Goal: Information Seeking & Learning: Check status

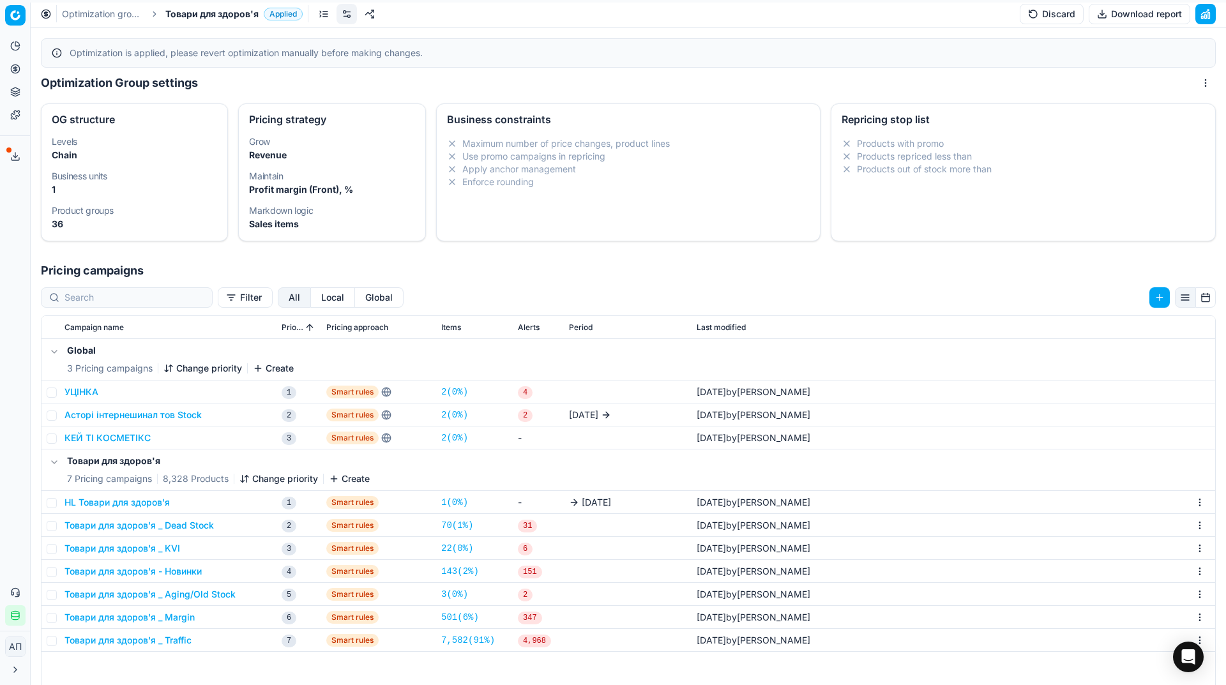
scroll to position [125, 0]
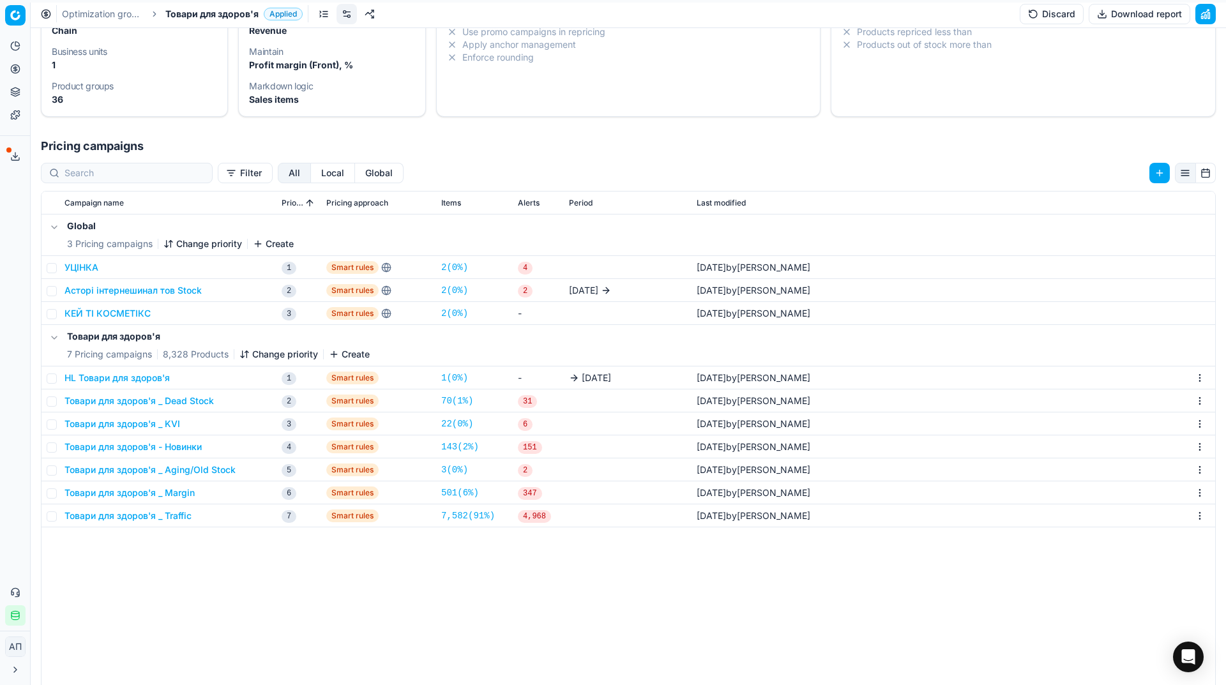
click at [119, 13] on link "Optimization groups" at bounding box center [103, 14] width 82 height 13
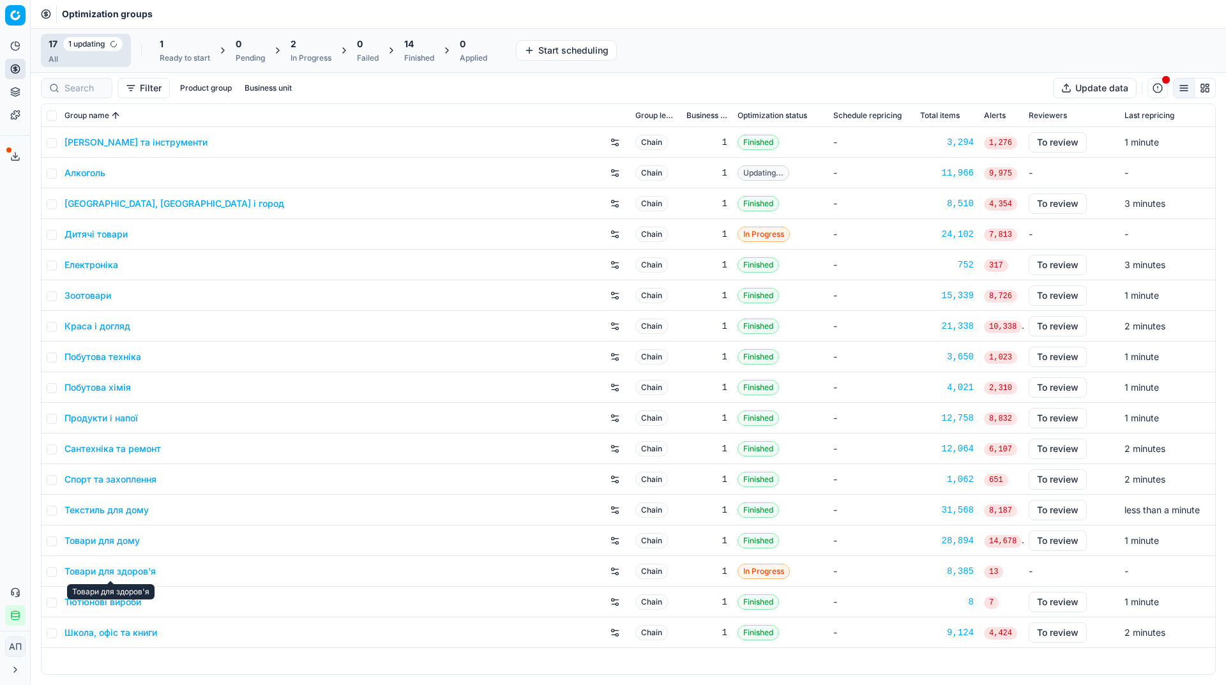
click at [141, 570] on link "Товари для здоров'я" at bounding box center [110, 571] width 91 height 13
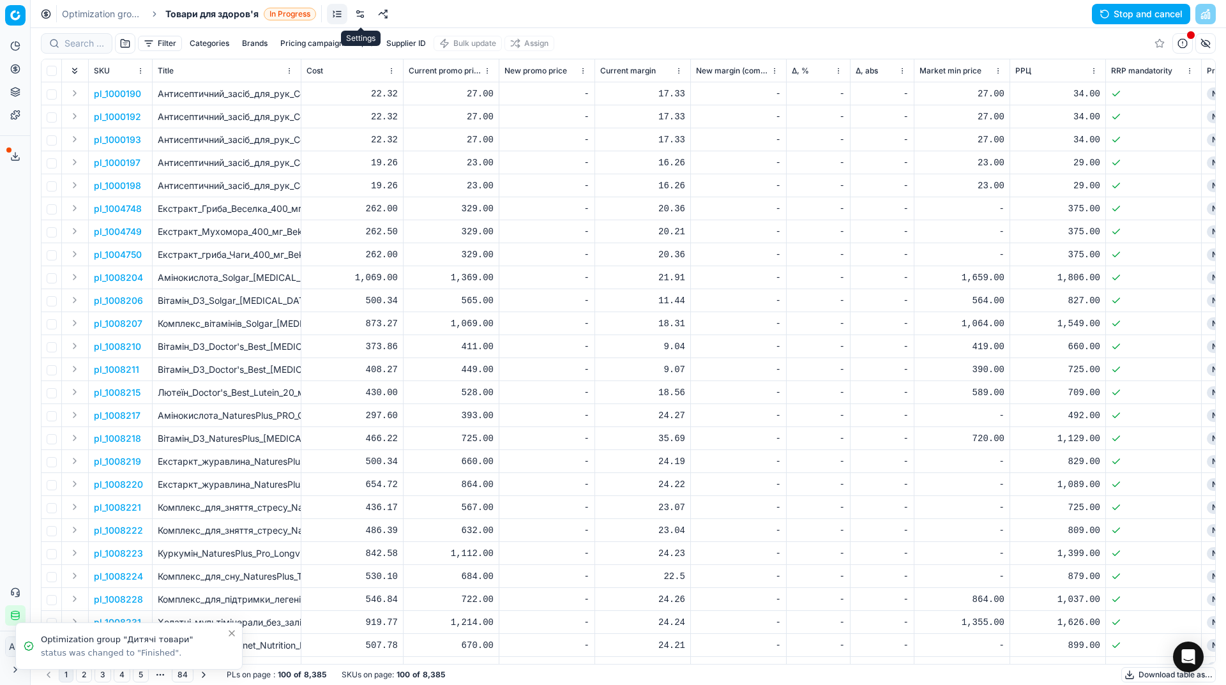
click at [363, 17] on link at bounding box center [360, 14] width 20 height 20
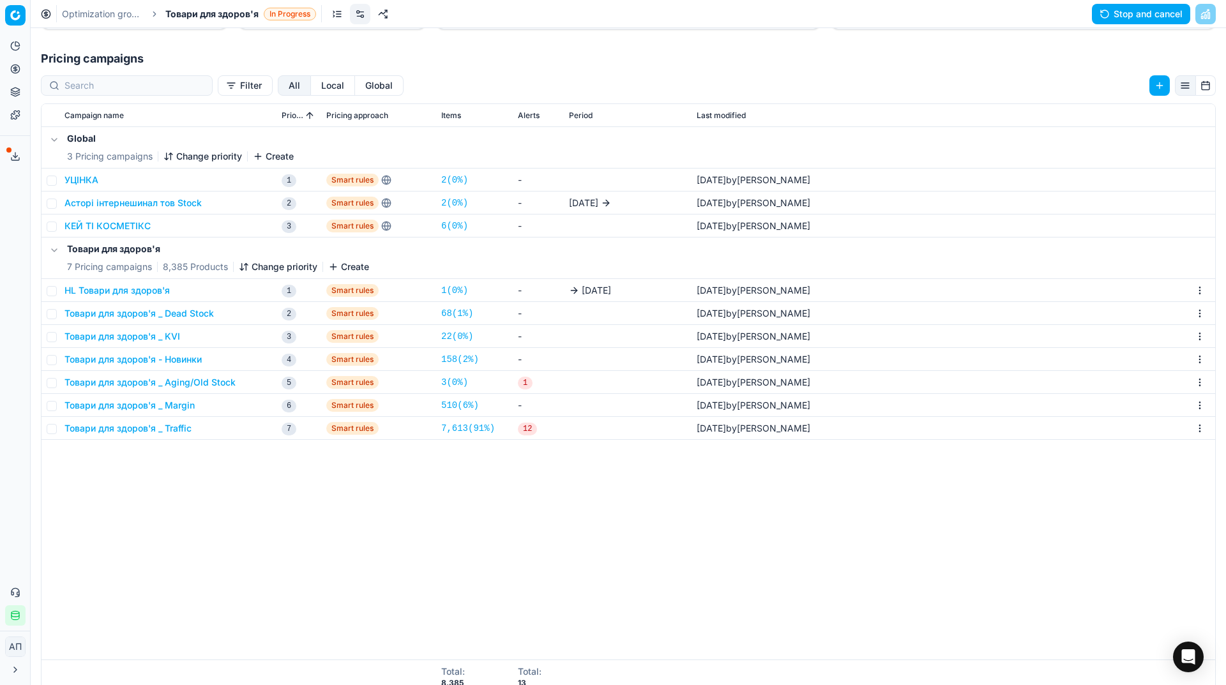
scroll to position [177, 0]
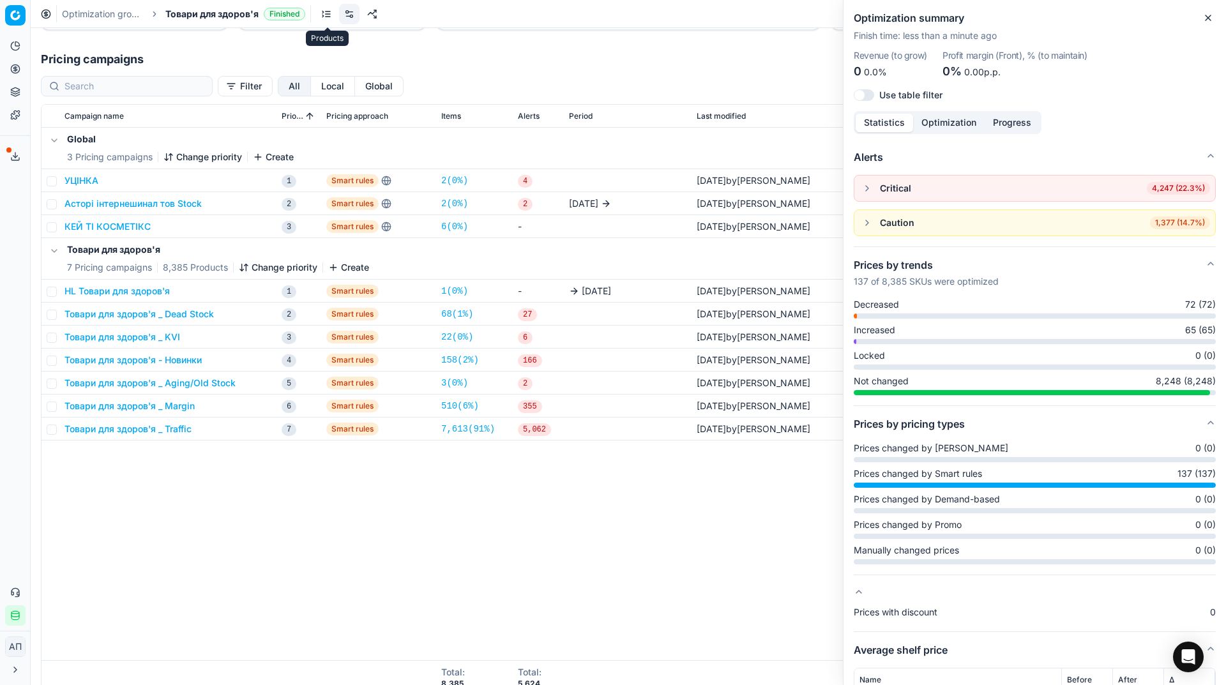
click at [326, 19] on link at bounding box center [326, 14] width 20 height 20
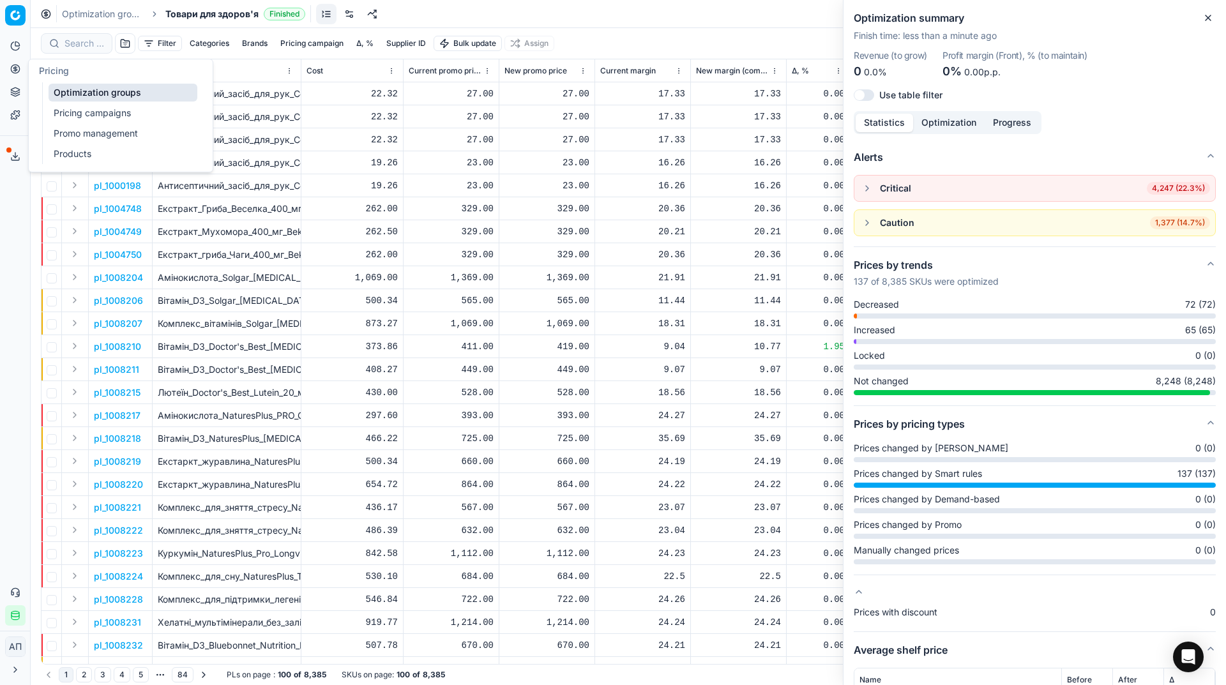
click at [77, 118] on link "Pricing campaigns" at bounding box center [123, 113] width 149 height 18
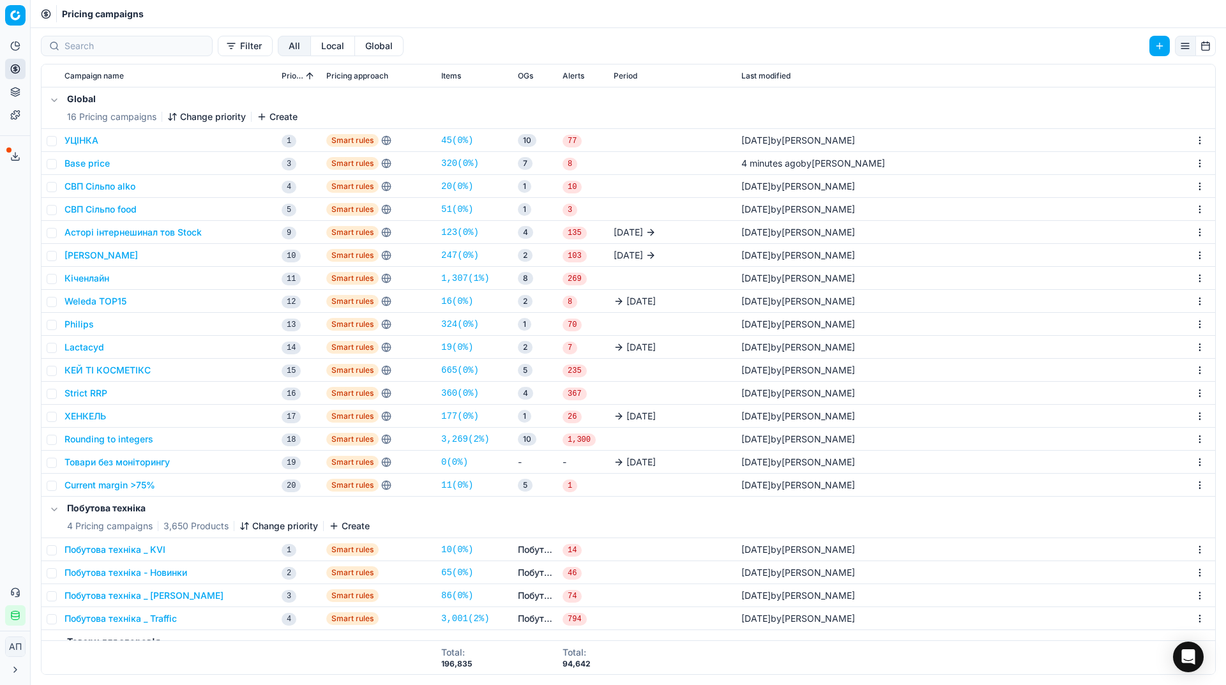
click at [467, 487] on link "11 ( 0% )" at bounding box center [457, 485] width 32 height 13
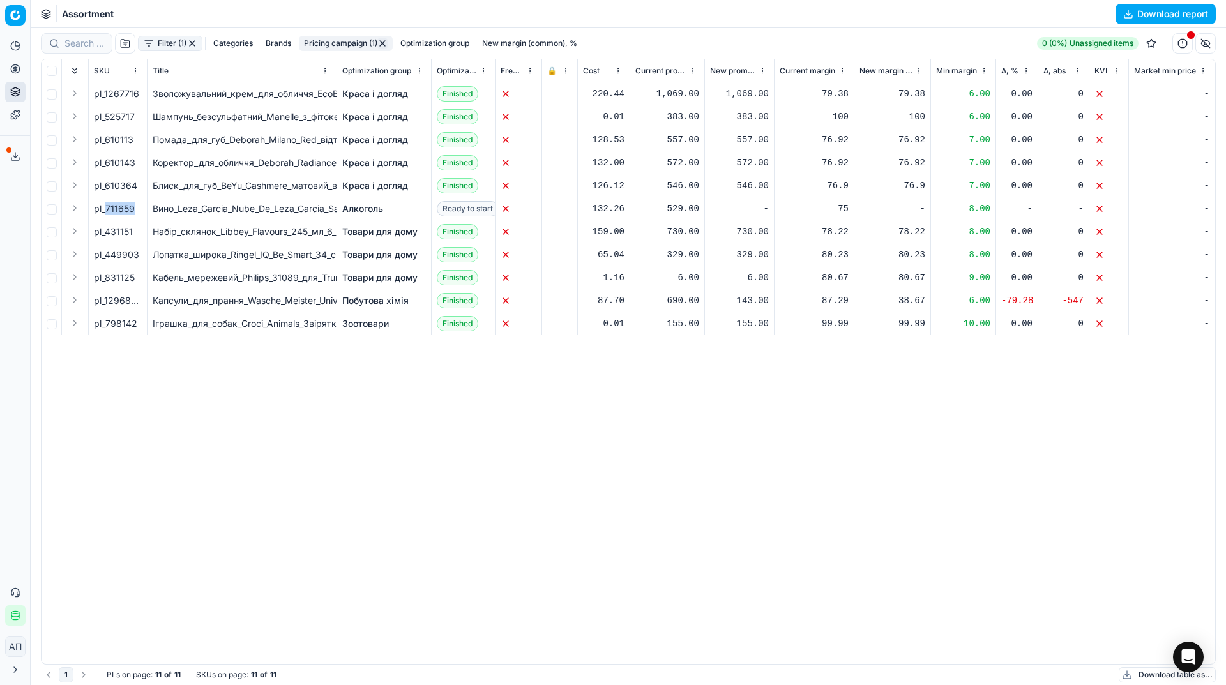
drag, startPoint x: 106, startPoint y: 211, endPoint x: 135, endPoint y: 208, distance: 28.9
click at [135, 208] on div "pl_711659" at bounding box center [118, 208] width 48 height 13
copy div "711659"
click at [501, 404] on div "pl_1267716 Зволожувальний_крем_для_обличчя_EcoBe_Ceramide_Cream_з_керамідами_50…" at bounding box center [629, 373] width 1174 height 582
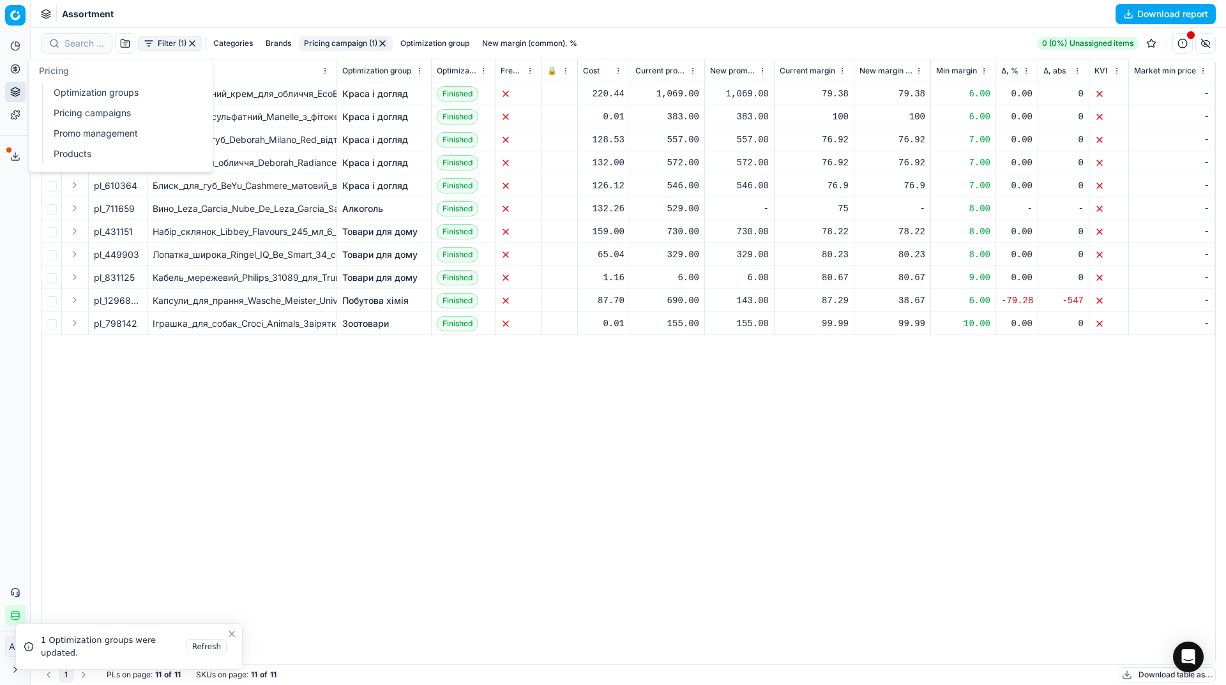
click at [61, 96] on link "Optimization groups" at bounding box center [123, 93] width 149 height 18
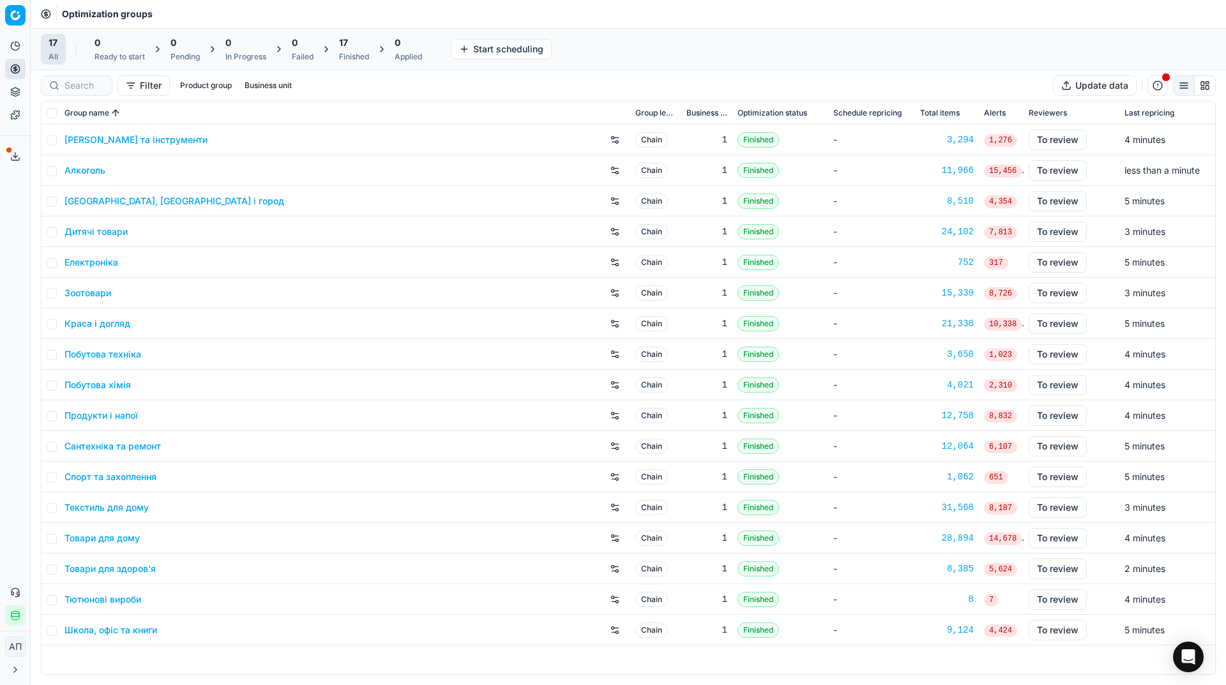
click at [11, 296] on div "Analytics Pricing Product portfolio Templates Export service 29 Contact support…" at bounding box center [15, 331] width 30 height 600
